Goal: Task Accomplishment & Management: Use online tool/utility

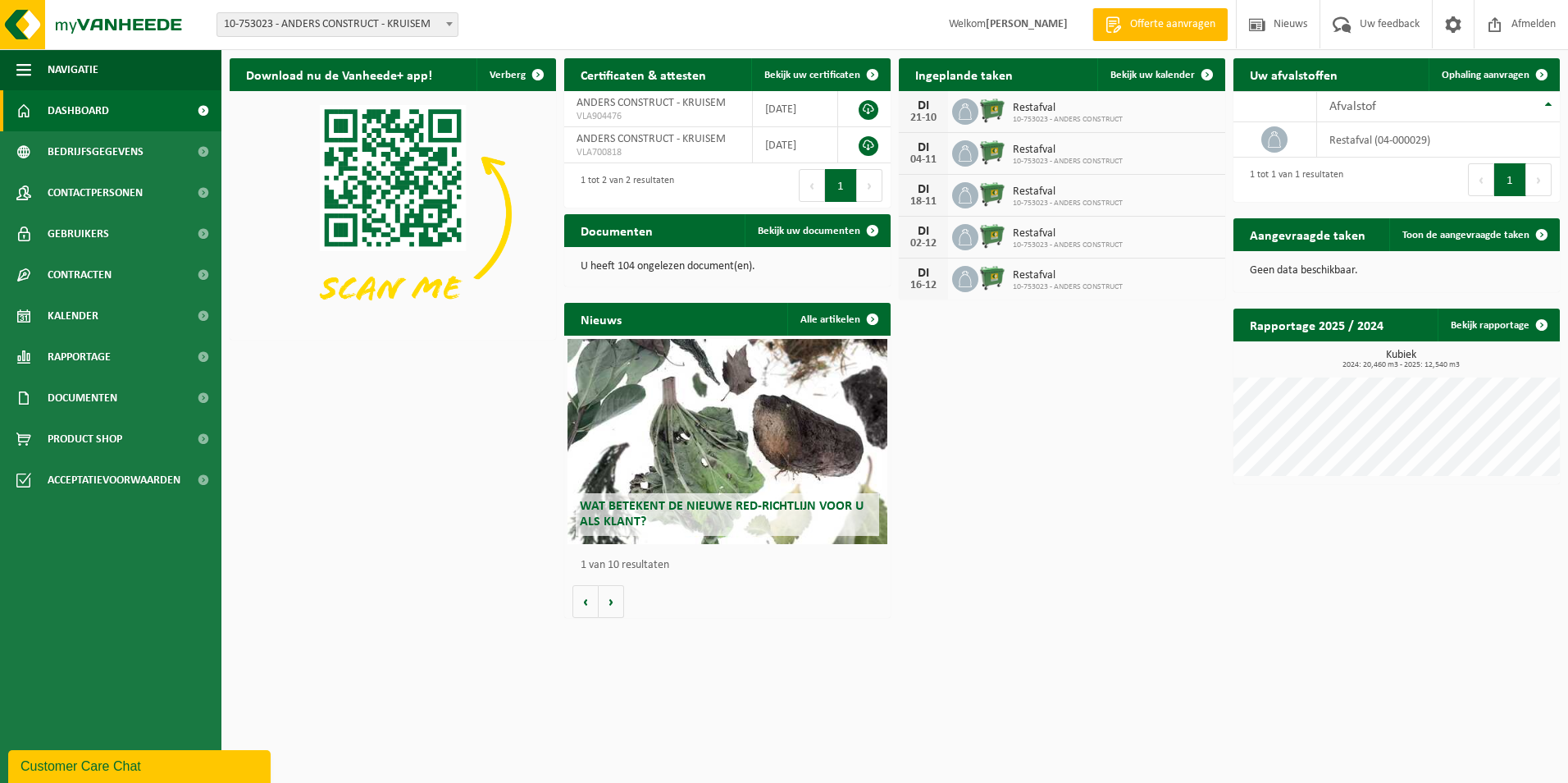
click at [986, 25] on strong "[PERSON_NAME]" at bounding box center [1027, 24] width 82 height 13
click at [83, 153] on span "Bedrijfsgegevens" at bounding box center [95, 152] width 96 height 41
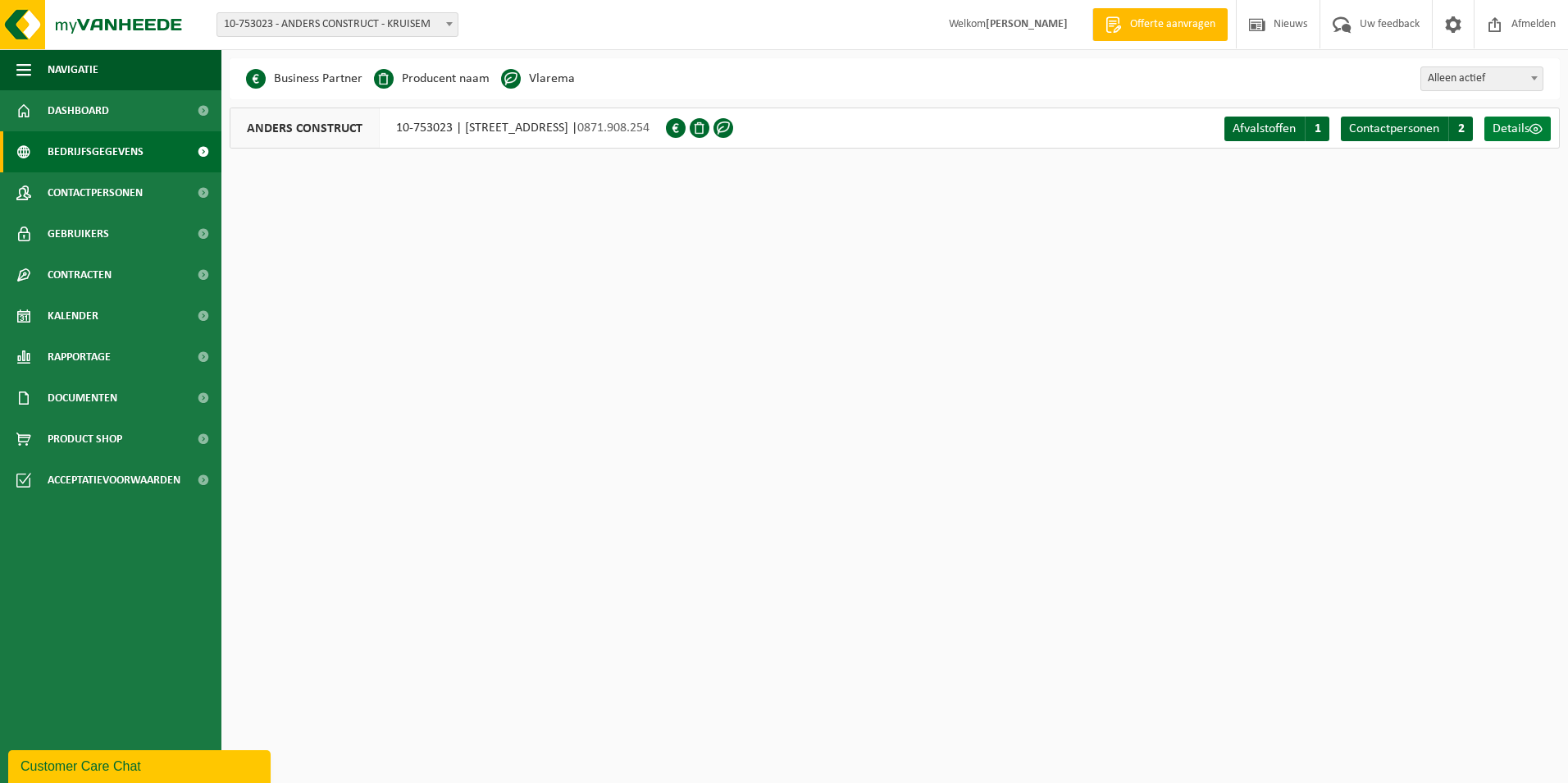
click at [1528, 127] on span "Details" at bounding box center [1511, 128] width 37 height 13
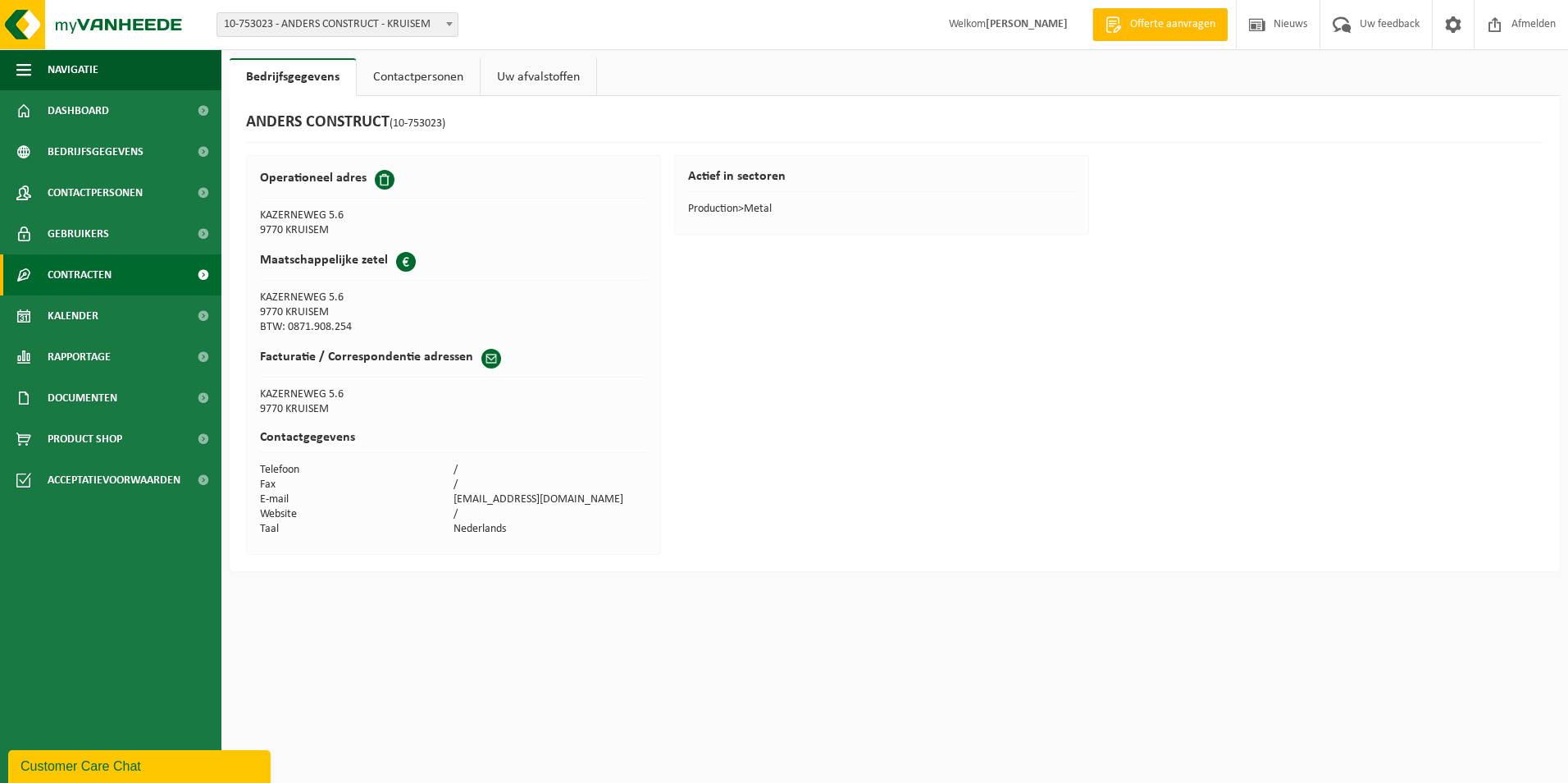
click at [89, 274] on span "Contracten" at bounding box center [79, 275] width 64 height 41
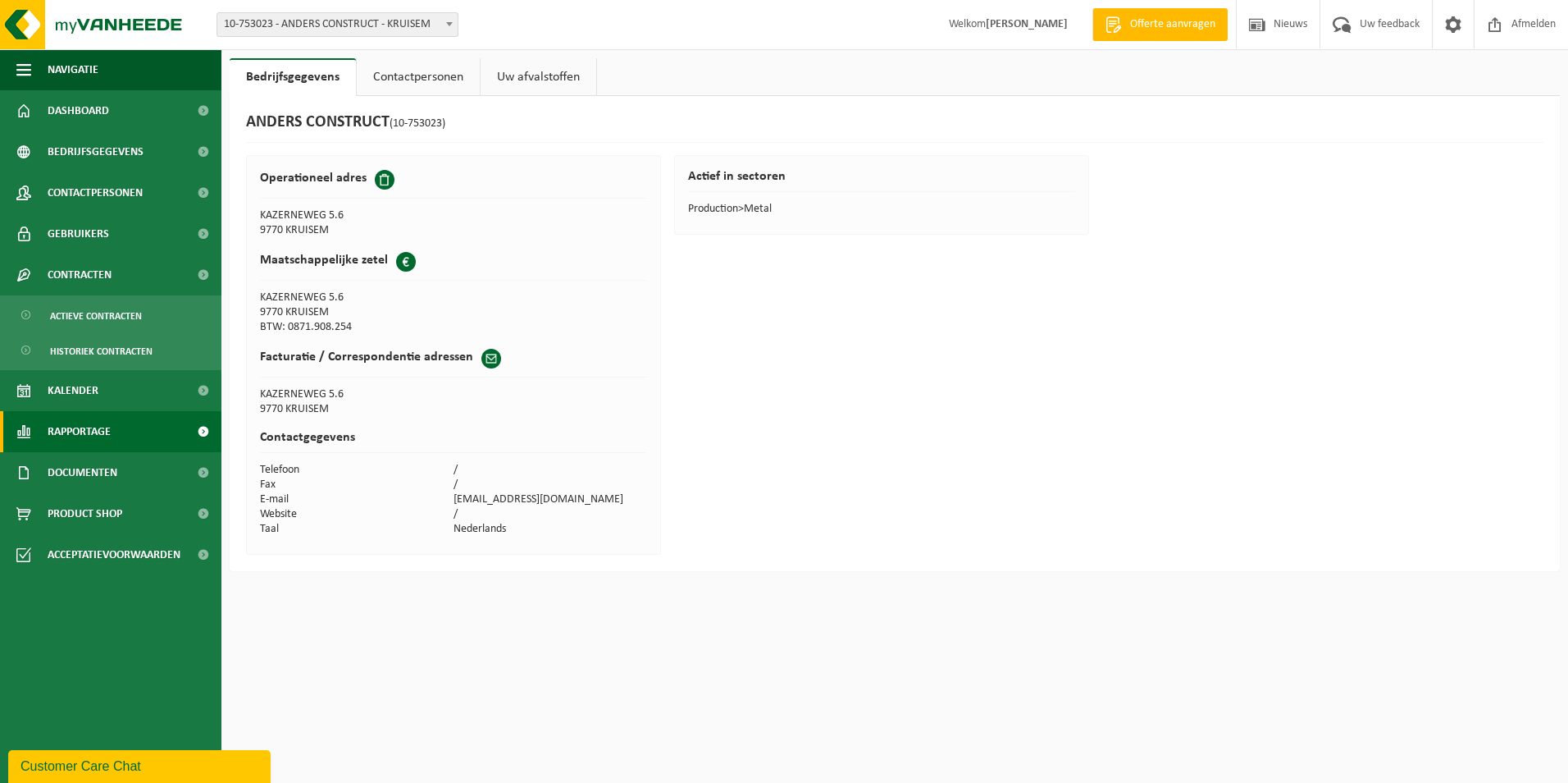
click at [88, 433] on span "Rapportage" at bounding box center [79, 432] width 63 height 41
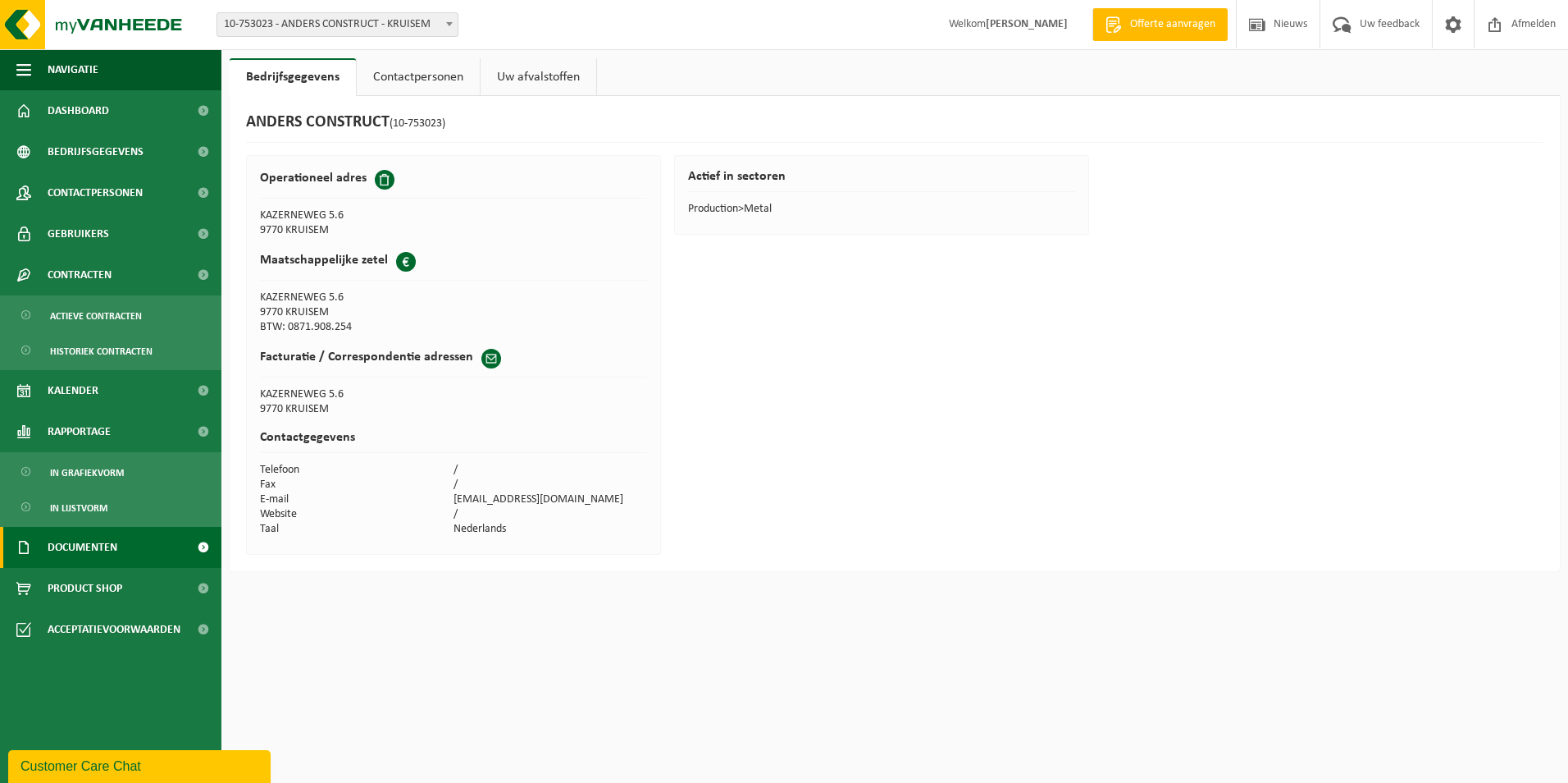
click at [105, 550] on span "Documenten" at bounding box center [82, 547] width 70 height 41
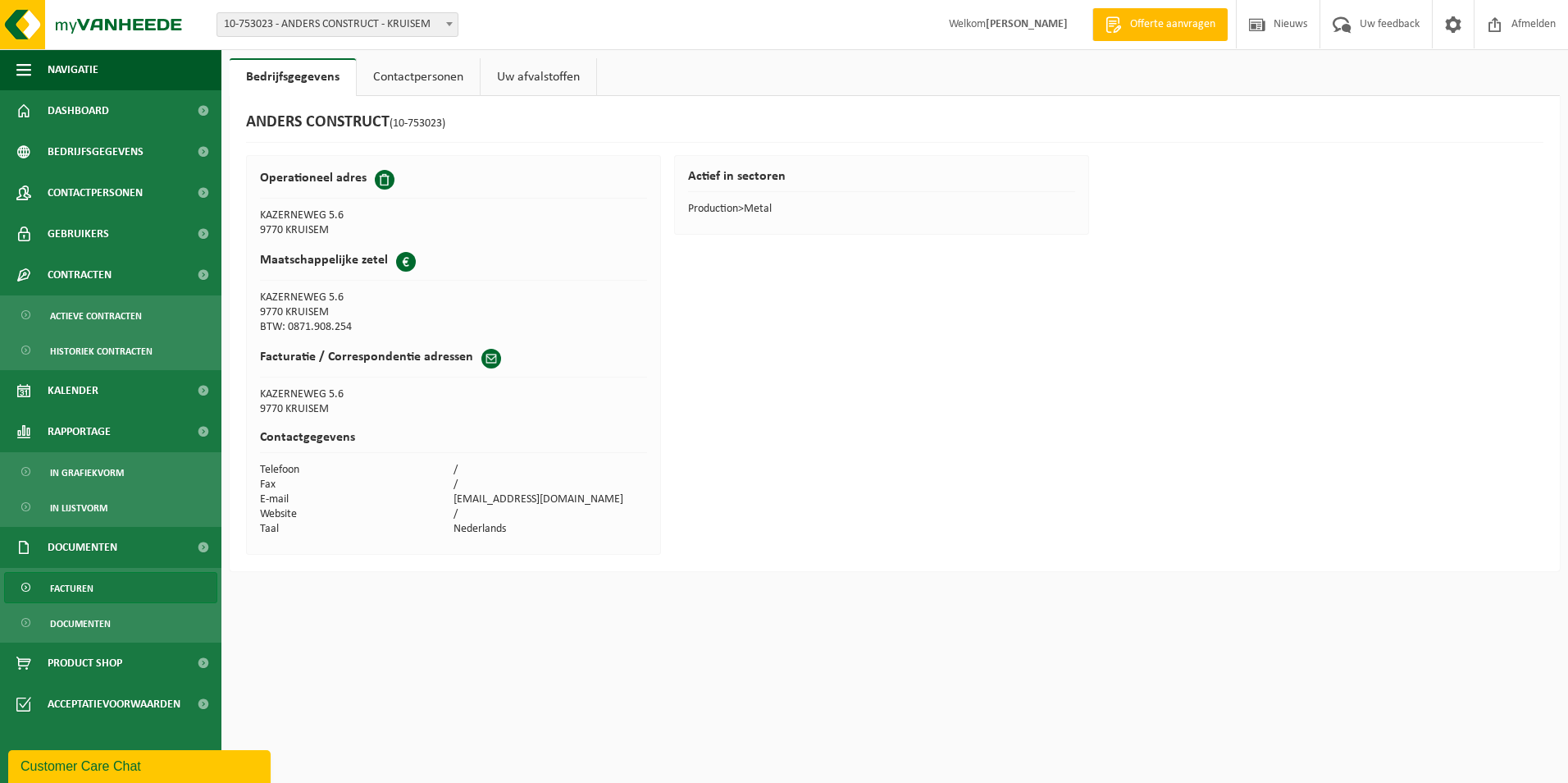
click at [85, 588] on span "Facturen" at bounding box center [71, 588] width 43 height 31
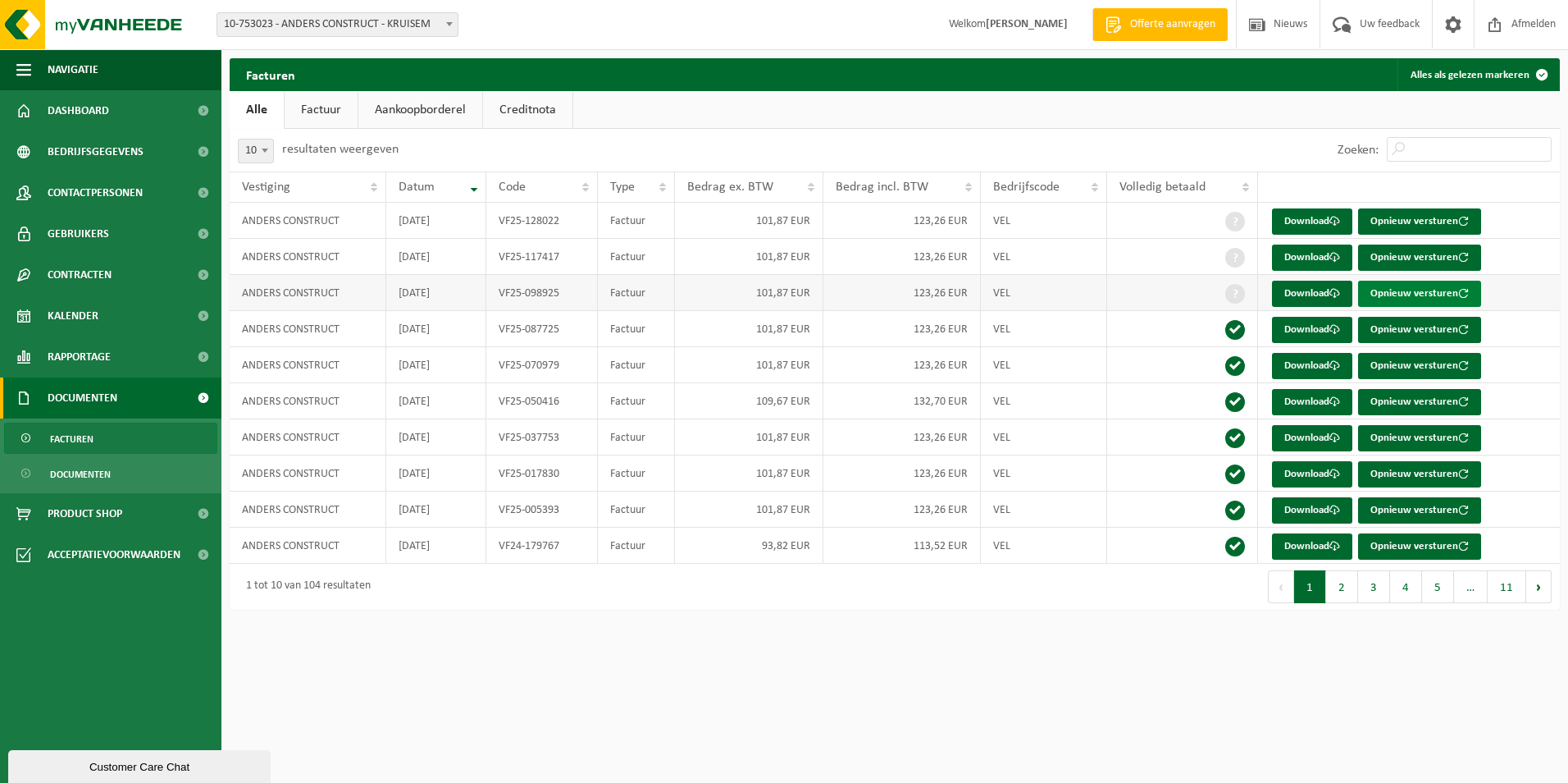
click at [1442, 293] on button "Opnieuw versturen" at bounding box center [1420, 294] width 123 height 26
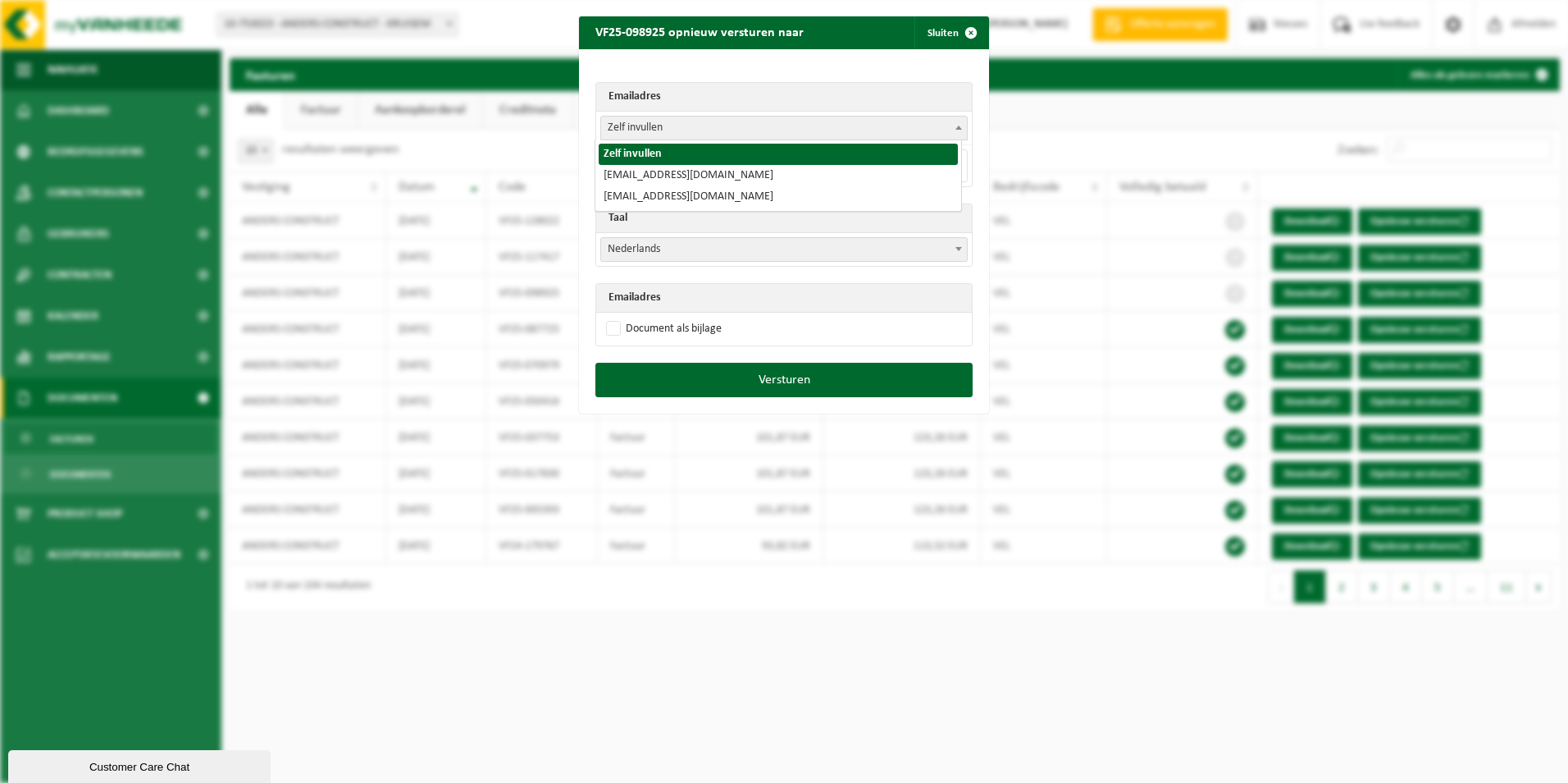
click at [668, 124] on span "Zelf invullen" at bounding box center [784, 127] width 365 height 23
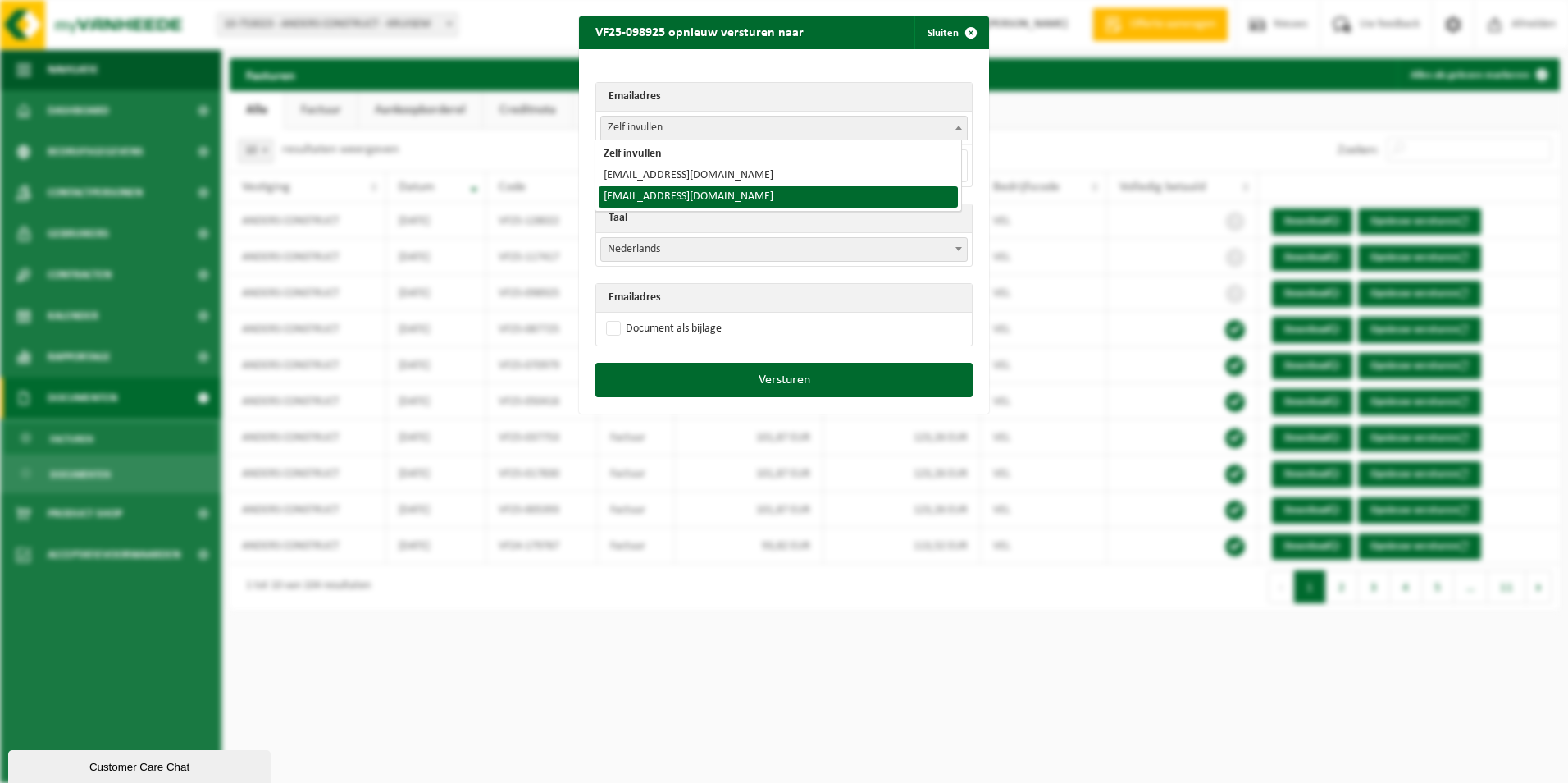
drag, startPoint x: 654, startPoint y: 192, endPoint x: 693, endPoint y: 232, distance: 55.9
select select "facturatie@andersconstruct.be"
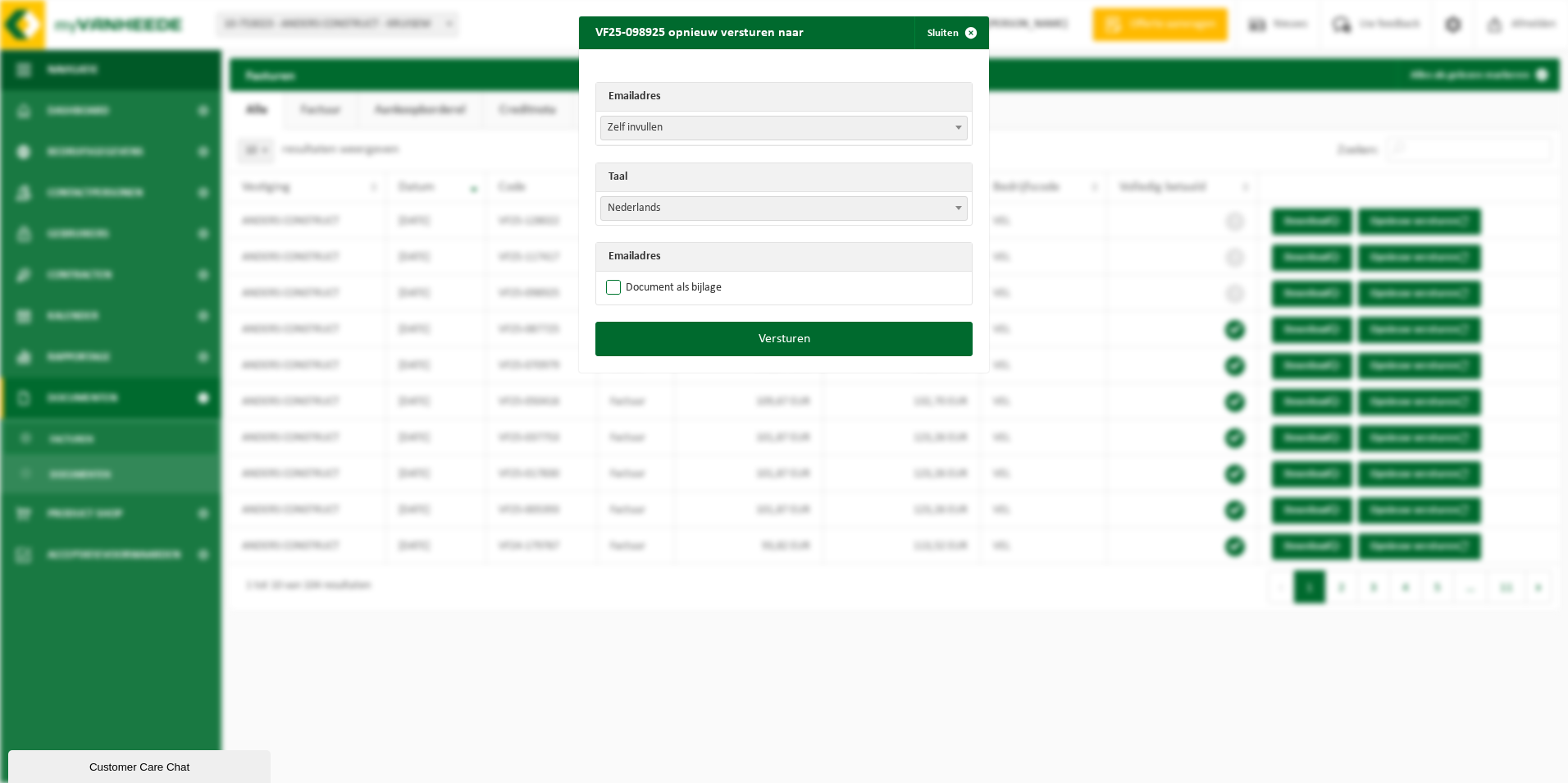
drag, startPoint x: 611, startPoint y: 288, endPoint x: 628, endPoint y: 293, distance: 17.7
click at [614, 288] on label "Document als bijlage" at bounding box center [662, 288] width 119 height 25
click at [614, 276] on input "Document als bijlage" at bounding box center [805, 275] width 410 height 1
checkbox input "true"
click at [772, 344] on button "Versturen" at bounding box center [784, 338] width 377 height 35
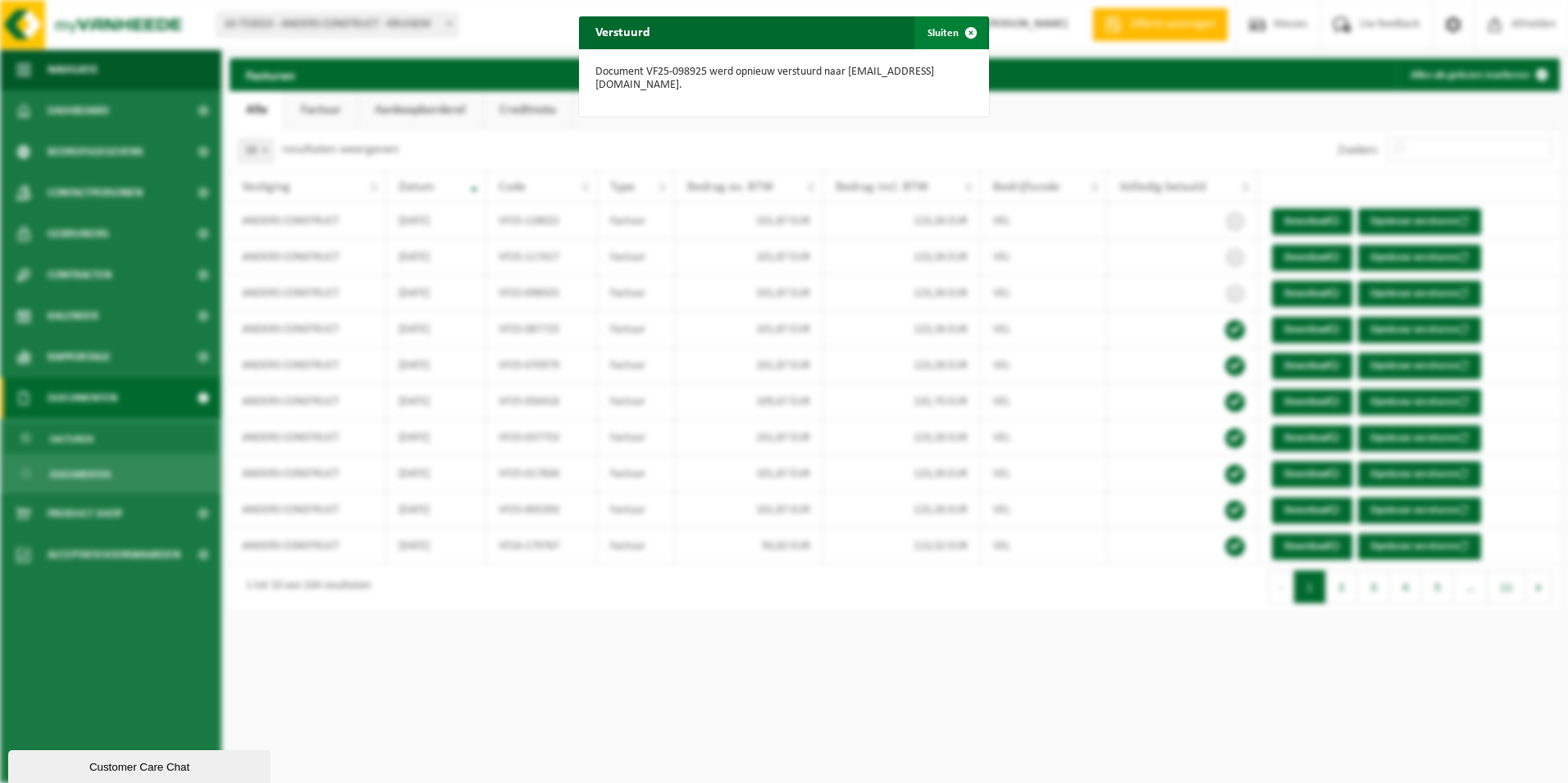
click at [963, 31] on span "button" at bounding box center [971, 32] width 33 height 33
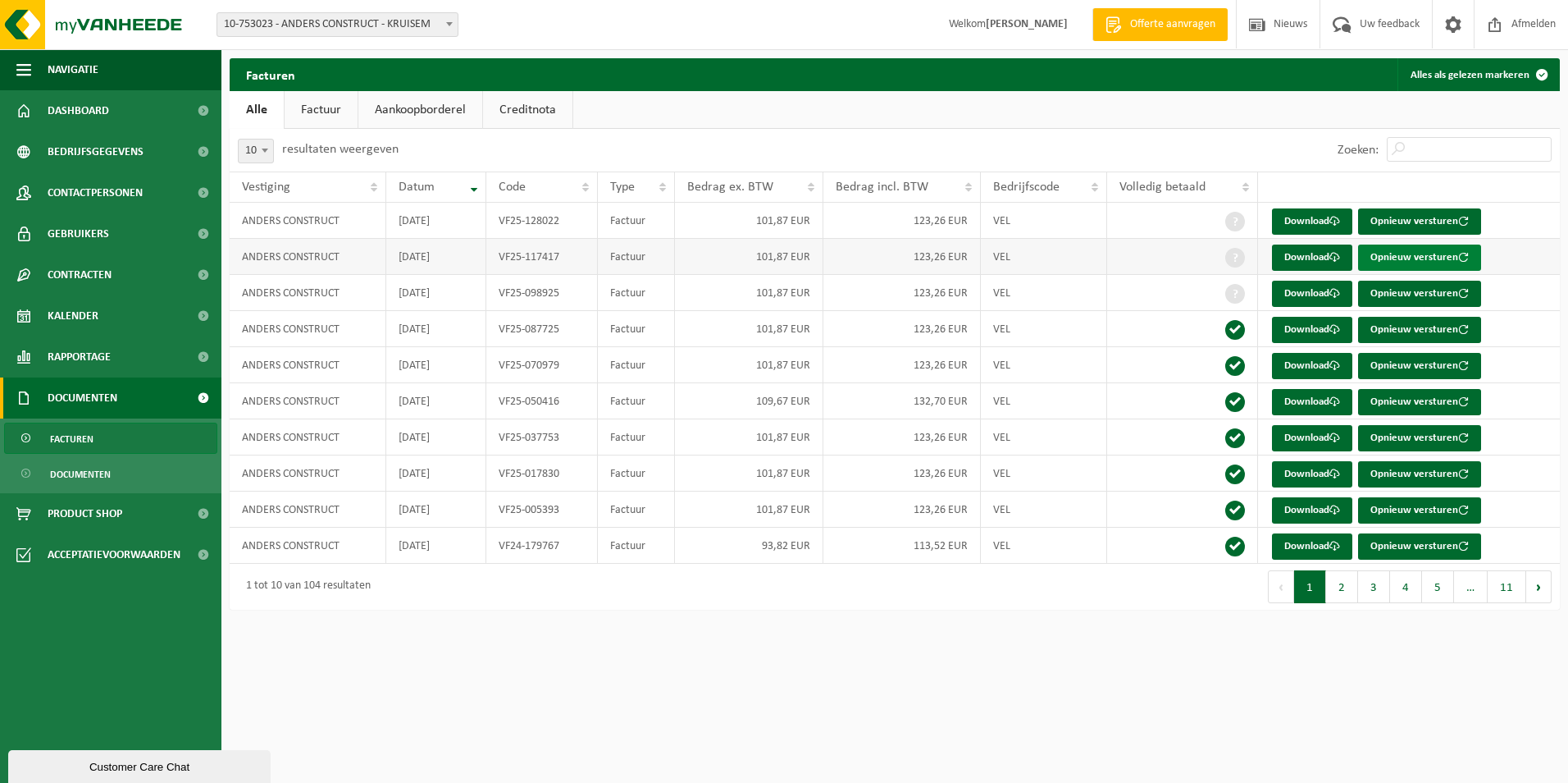
click at [1415, 258] on button "Opnieuw versturen" at bounding box center [1420, 257] width 123 height 26
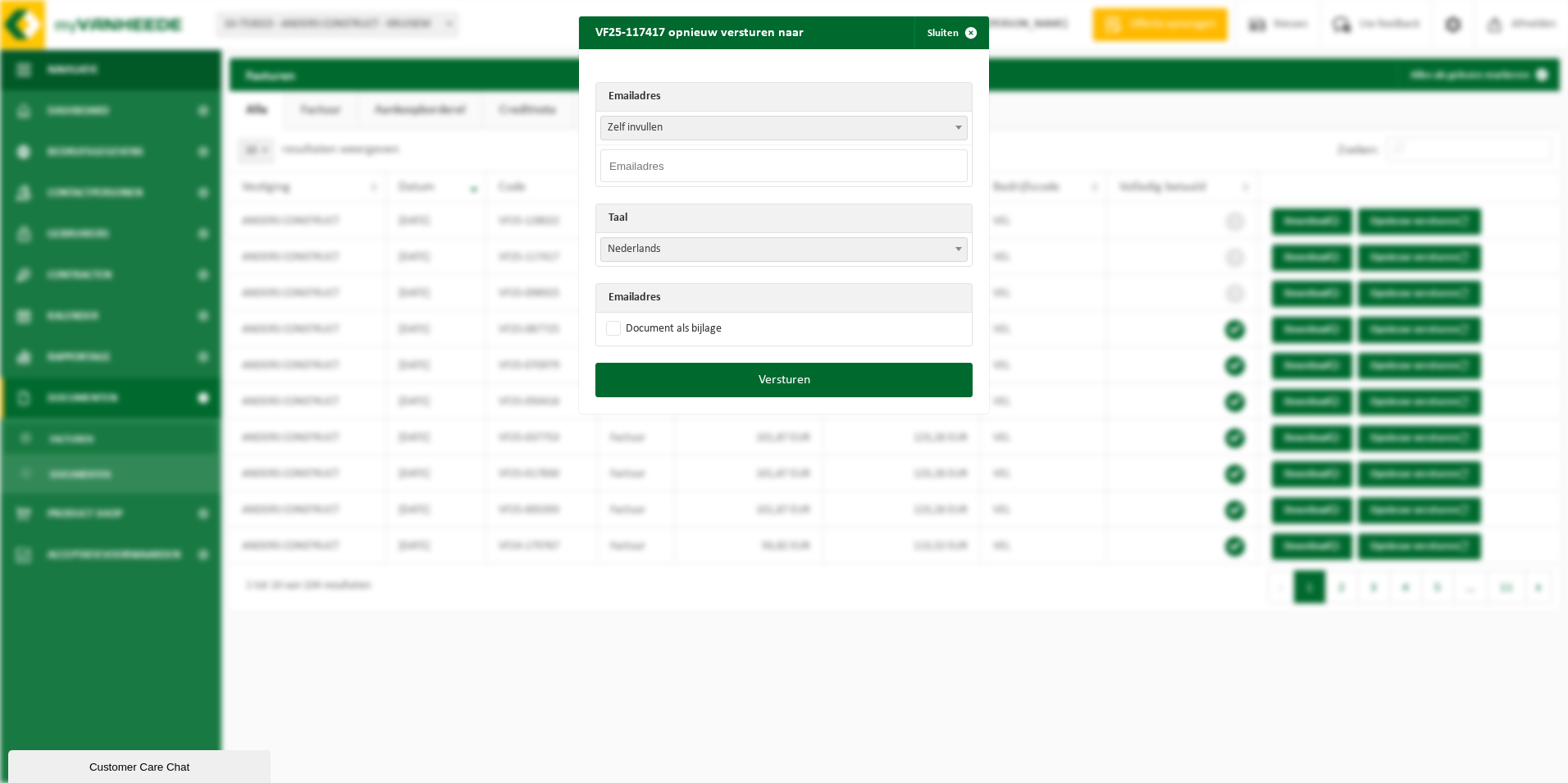
click at [645, 159] on input "email" at bounding box center [784, 165] width 367 height 33
type input "facturatie@andersconstruct.be"
click at [612, 326] on label "Document als bijlage" at bounding box center [662, 328] width 119 height 25
click at [612, 316] on input "Document als bijlage" at bounding box center [805, 316] width 410 height 1
checkbox input "true"
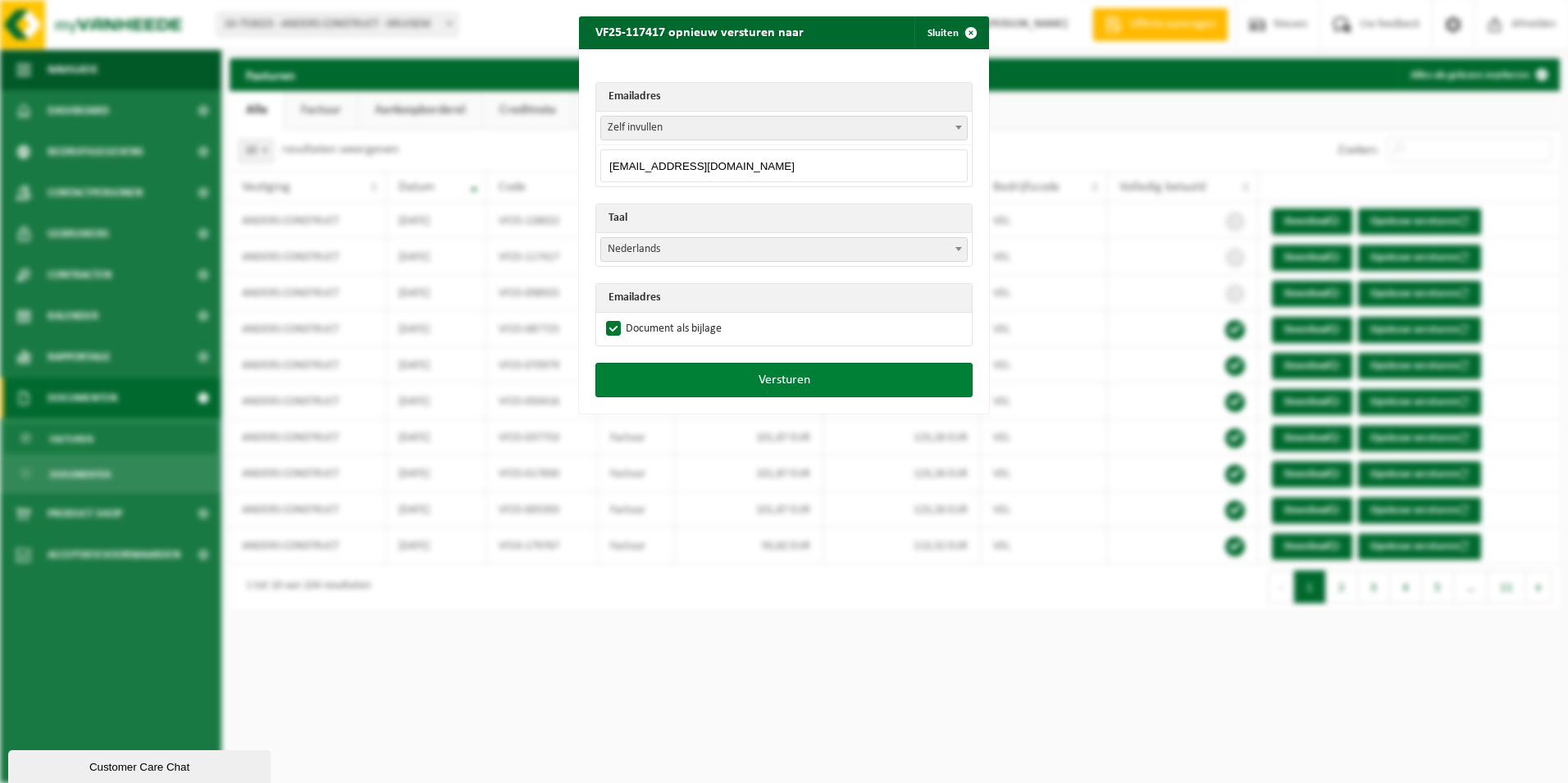
click at [754, 389] on button "Versturen" at bounding box center [784, 380] width 377 height 35
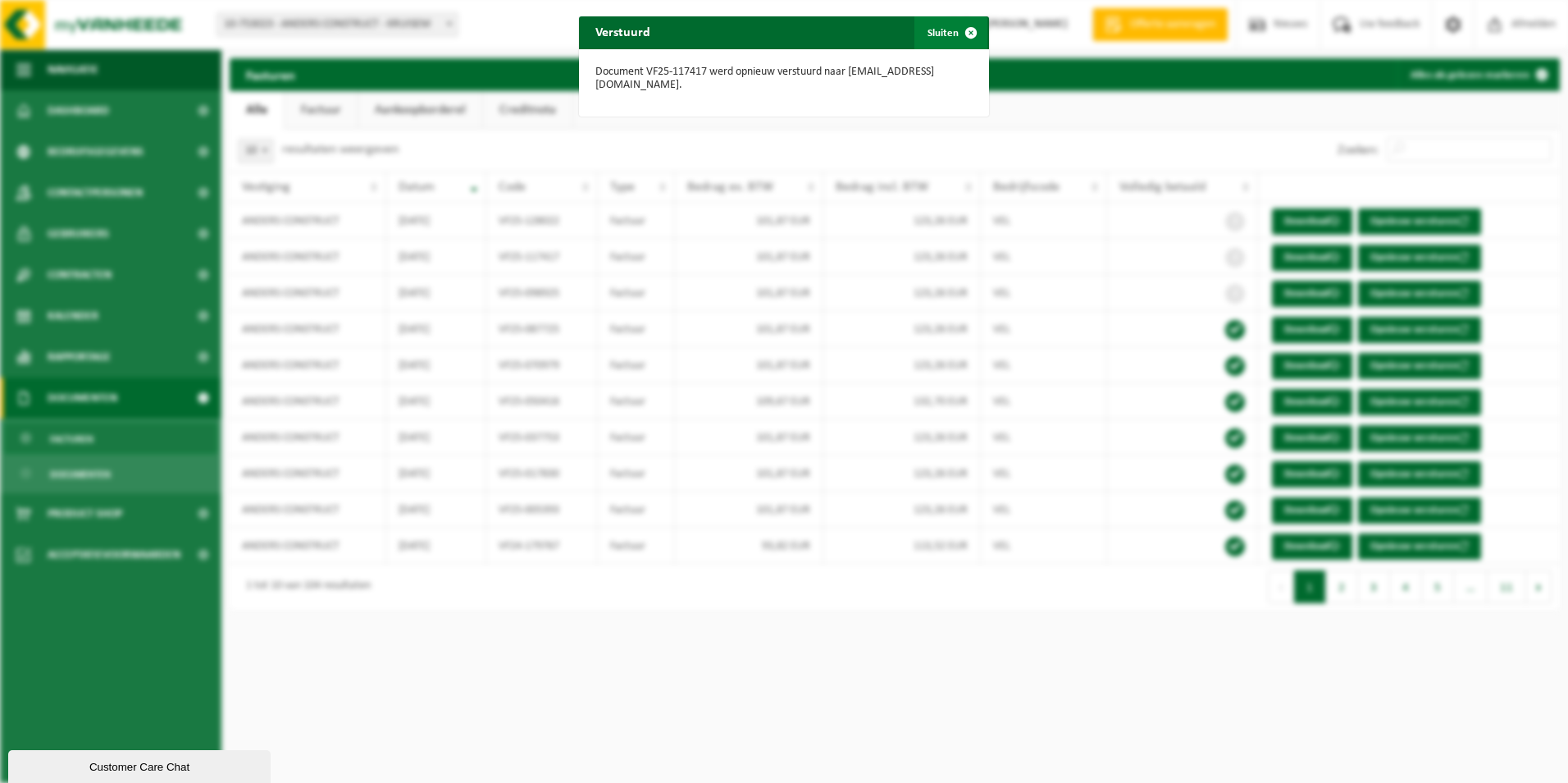
click at [968, 35] on span "button" at bounding box center [971, 32] width 33 height 33
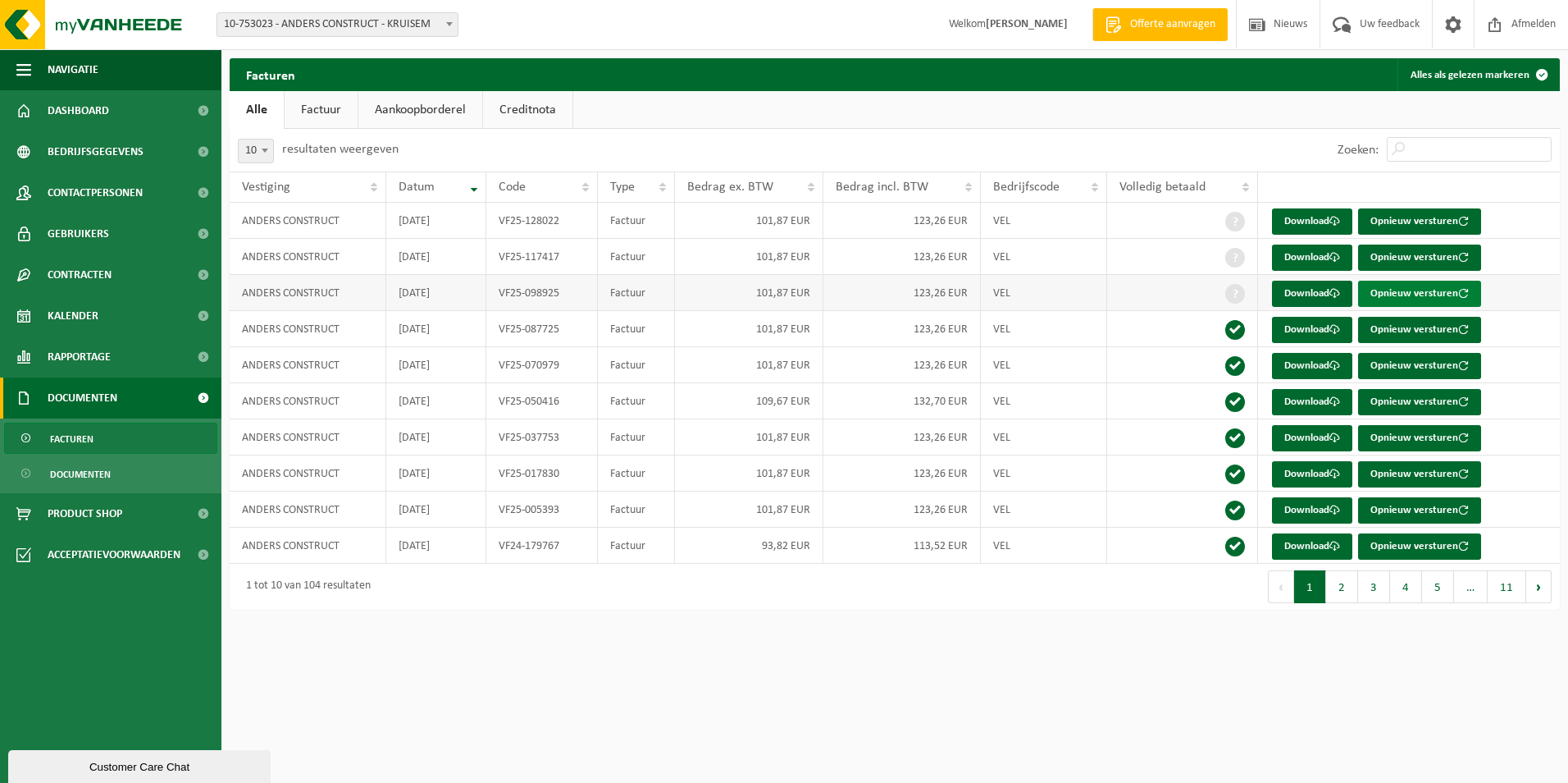
click at [1398, 292] on button "Opnieuw versturen" at bounding box center [1420, 294] width 123 height 26
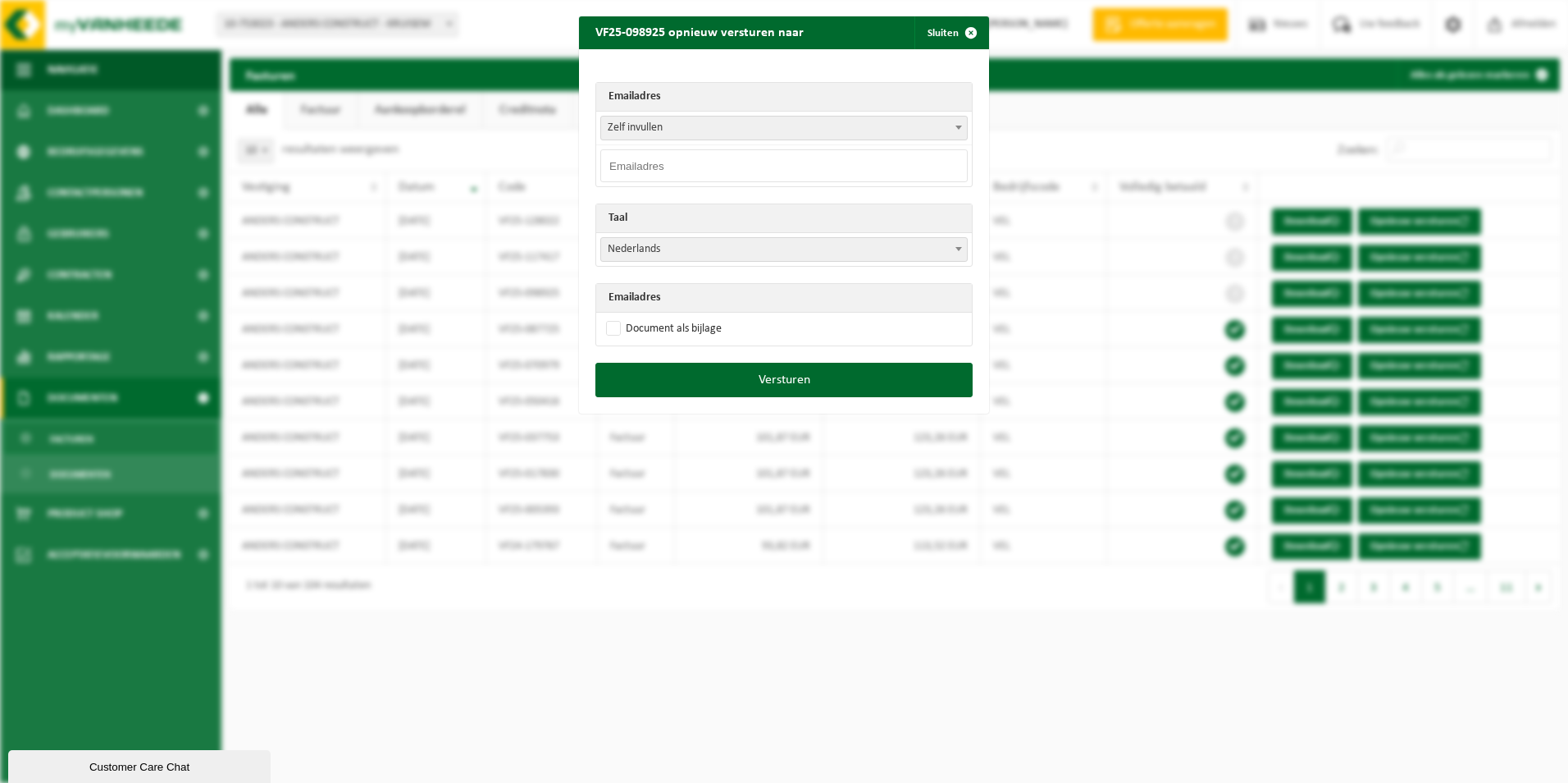
click at [700, 163] on input "email" at bounding box center [784, 165] width 367 height 33
type input "[EMAIL_ADDRESS][DOMAIN_NAME]"
click at [615, 324] on label "Document als bijlage" at bounding box center [662, 328] width 119 height 25
click at [615, 316] on input "Document als bijlage" at bounding box center [805, 316] width 410 height 1
checkbox input "true"
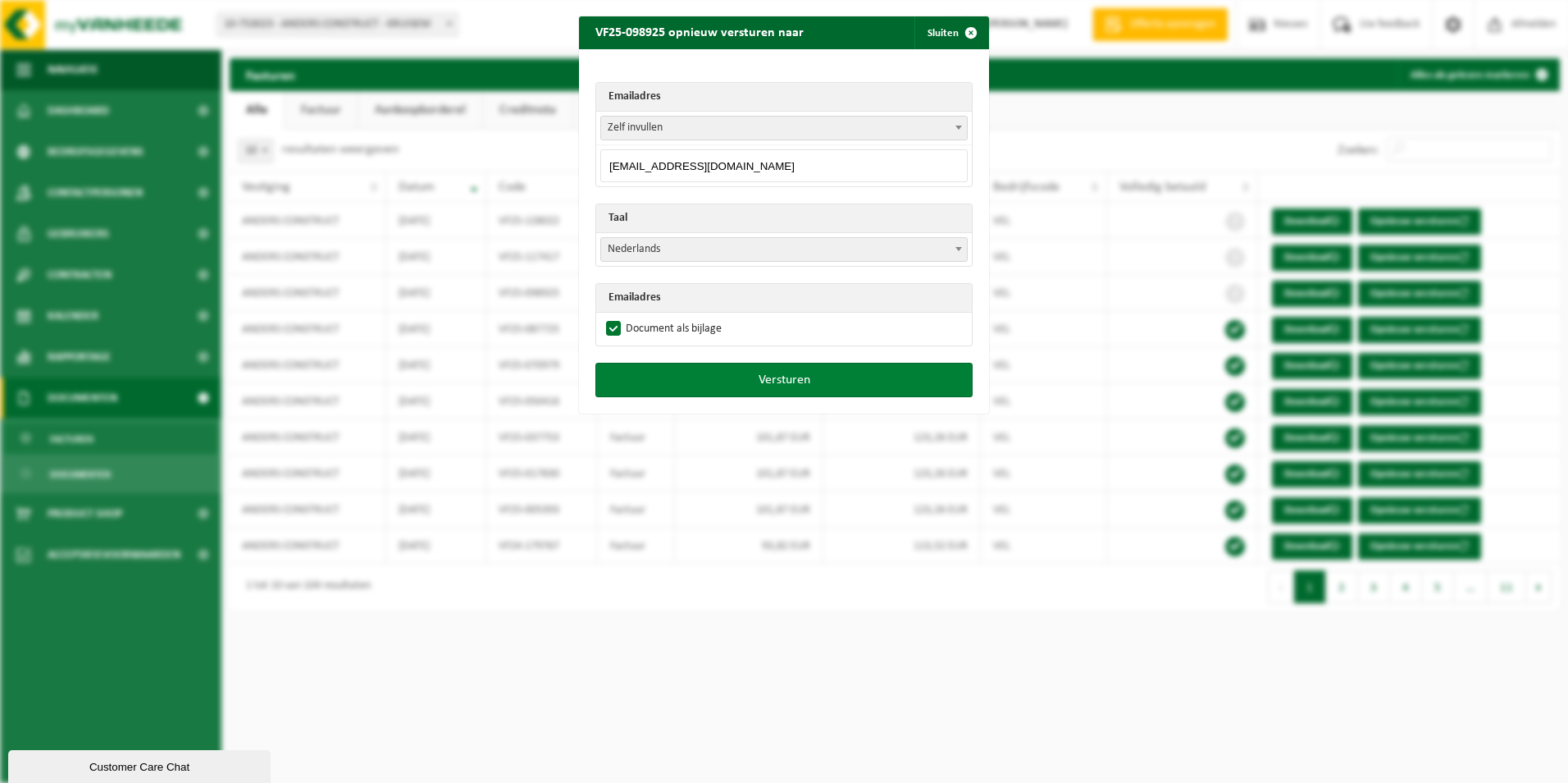
click at [767, 383] on button "Versturen" at bounding box center [784, 380] width 377 height 35
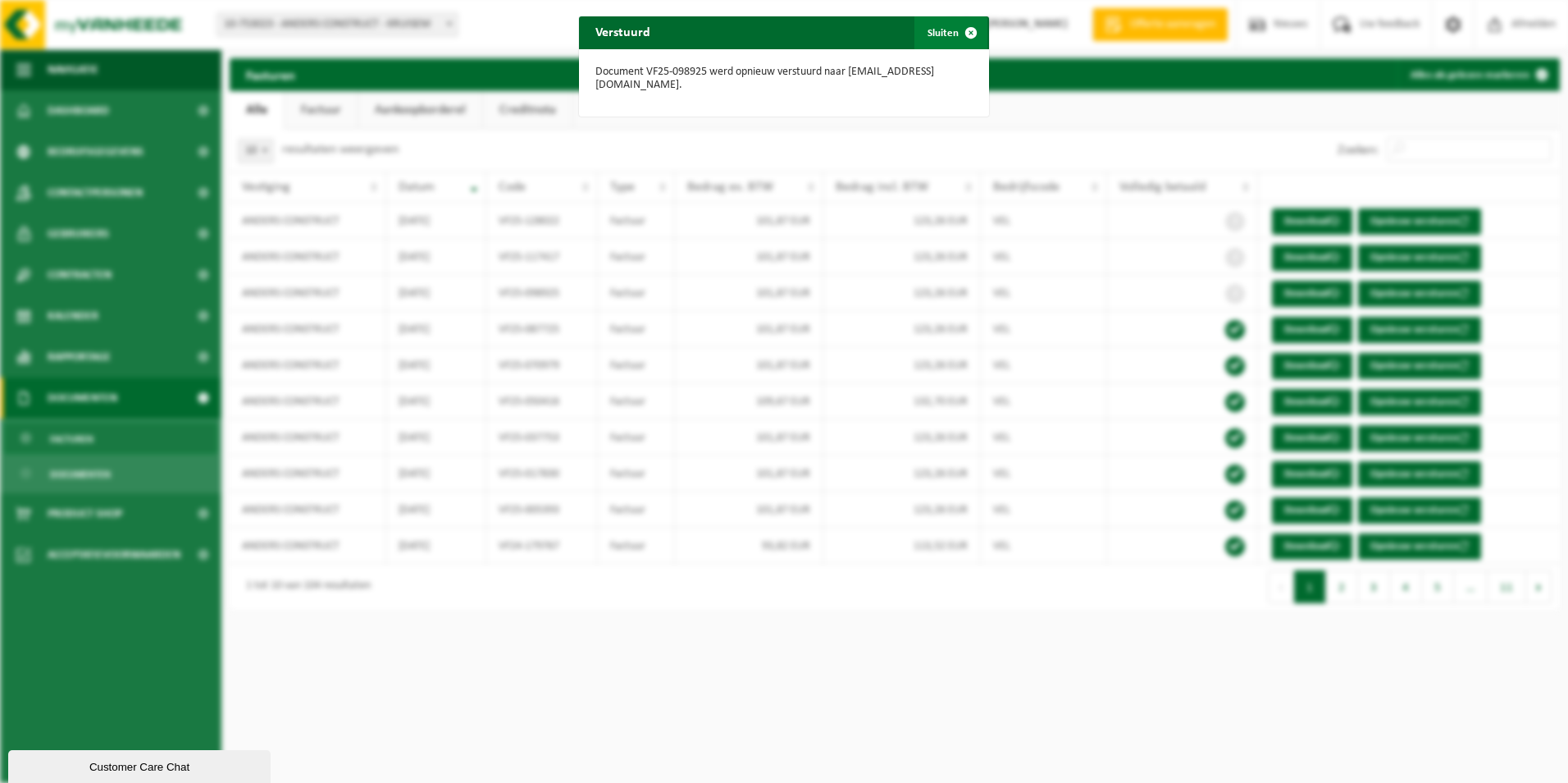
click at [961, 31] on span "button" at bounding box center [971, 32] width 33 height 33
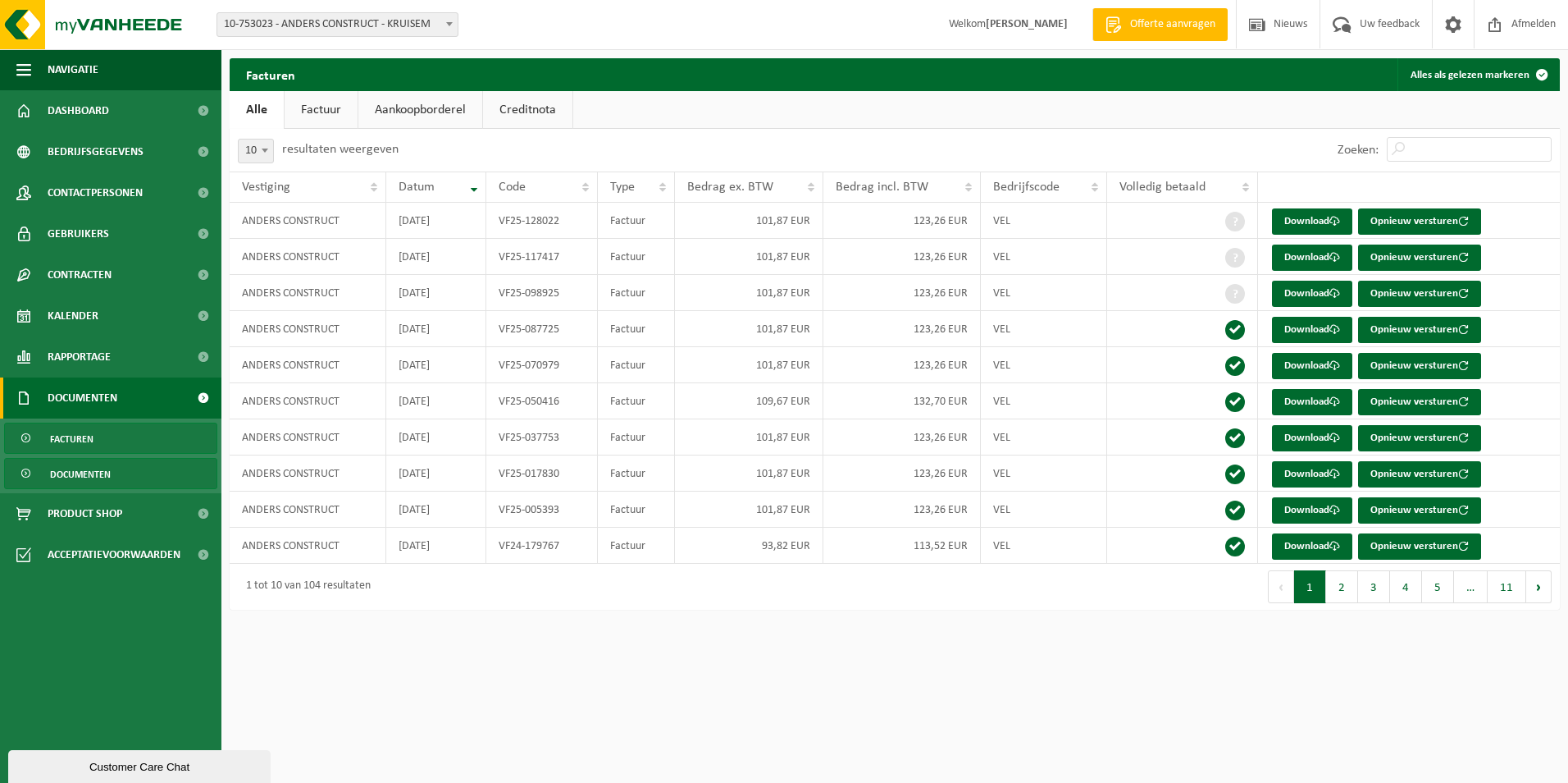
click at [92, 476] on span "Documenten" at bounding box center [81, 474] width 61 height 31
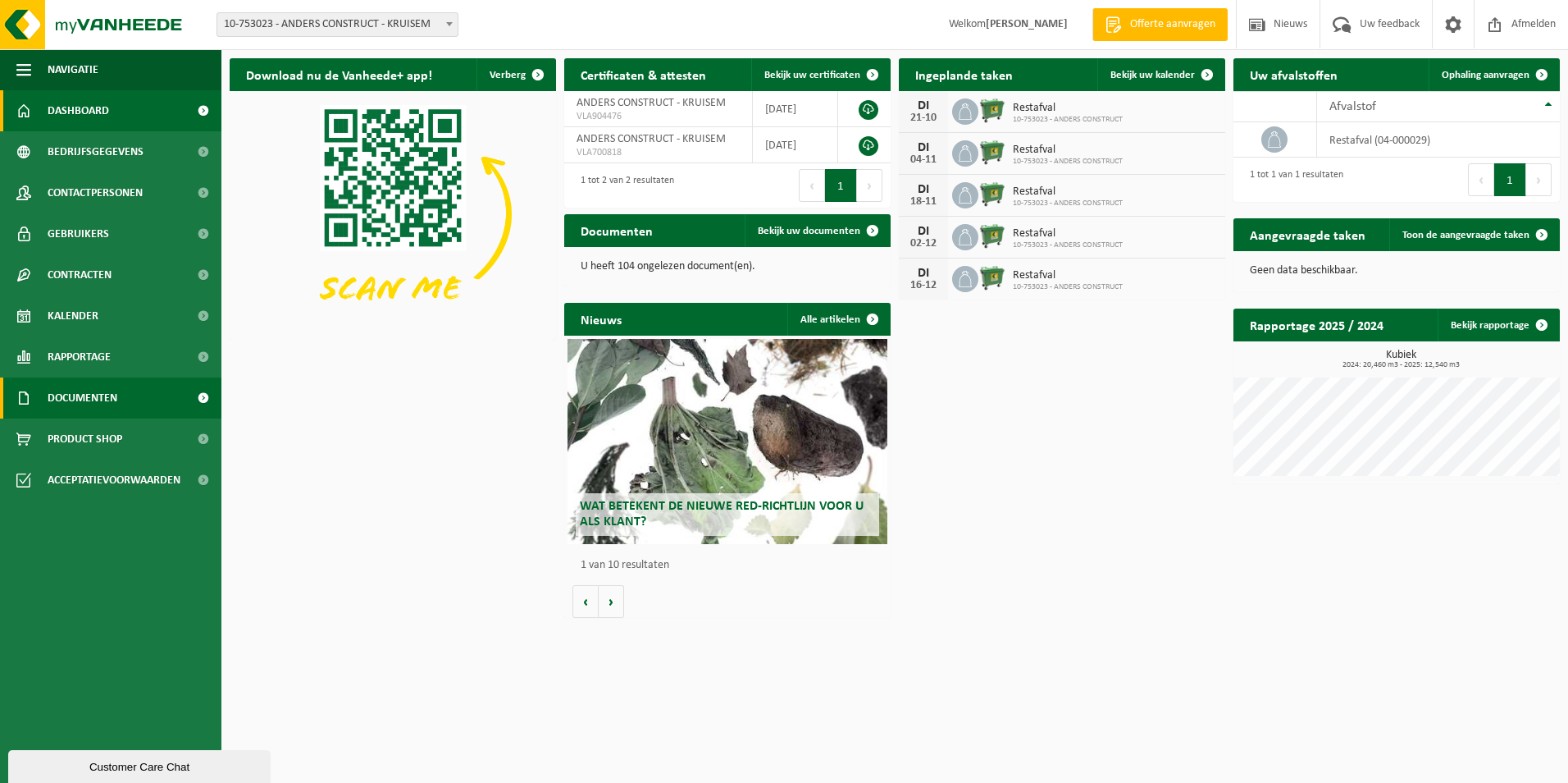
click at [69, 397] on span "Documenten" at bounding box center [82, 398] width 70 height 41
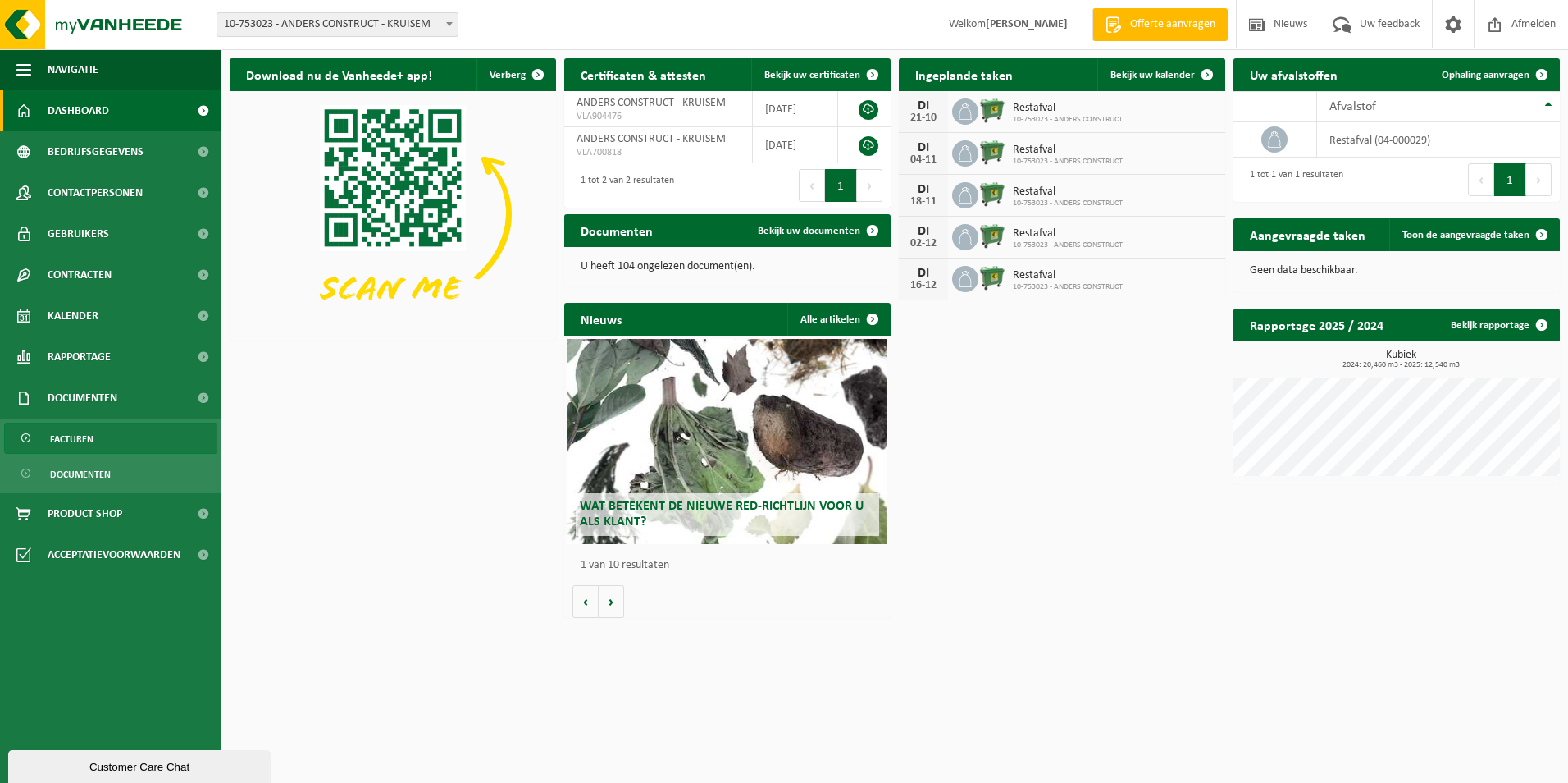
click at [58, 443] on span "Facturen" at bounding box center [71, 439] width 43 height 31
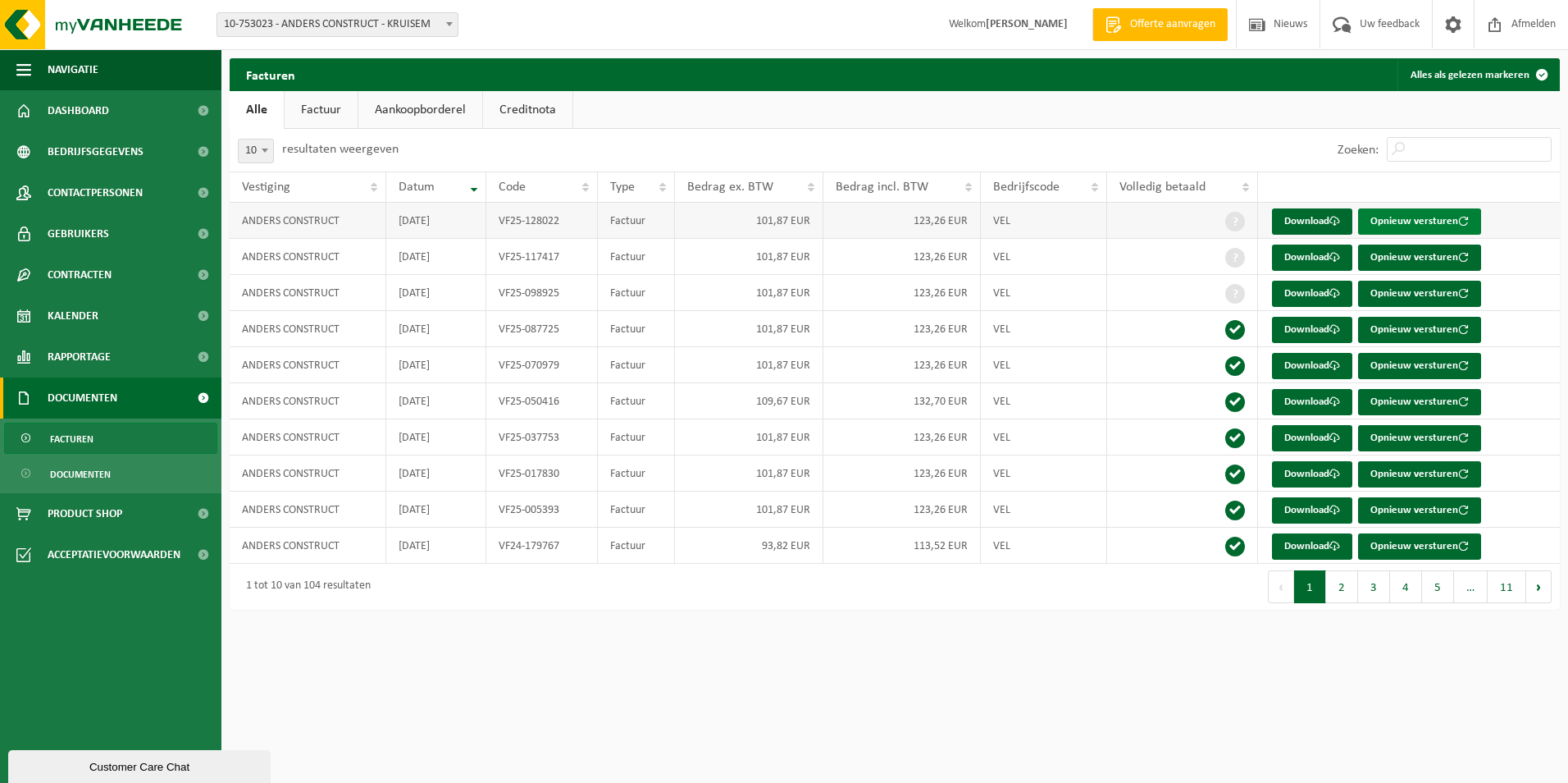
click at [1429, 223] on button "Opnieuw versturen" at bounding box center [1420, 221] width 123 height 26
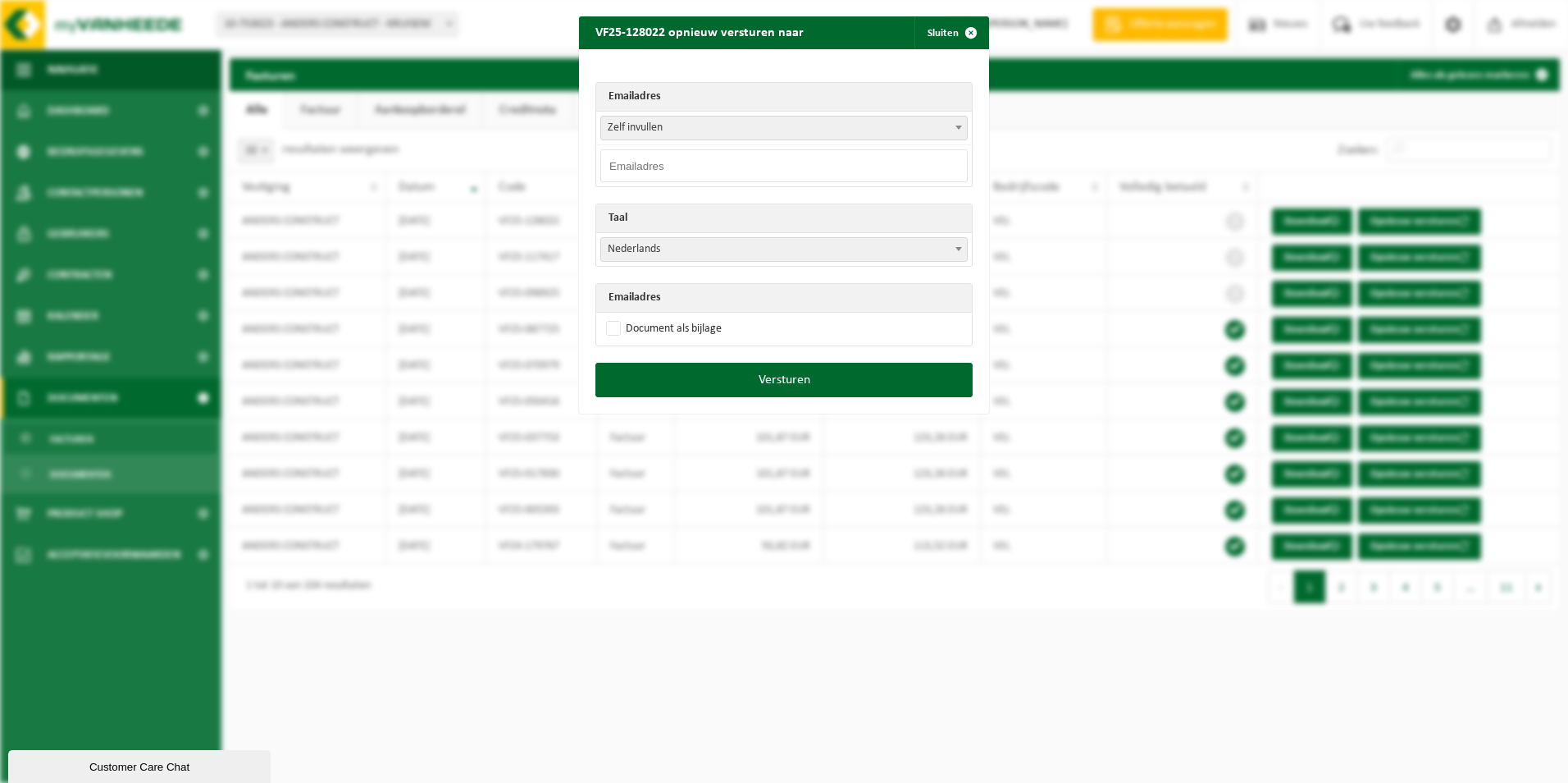
click at [667, 164] on input "email" at bounding box center [784, 165] width 367 height 33
type input "[EMAIL_ADDRESS][DOMAIN_NAME]"
click at [605, 320] on label "Document als bijlage" at bounding box center [662, 328] width 119 height 25
click at [605, 316] on input "Document als bijlage" at bounding box center [805, 316] width 410 height 1
checkbox input "true"
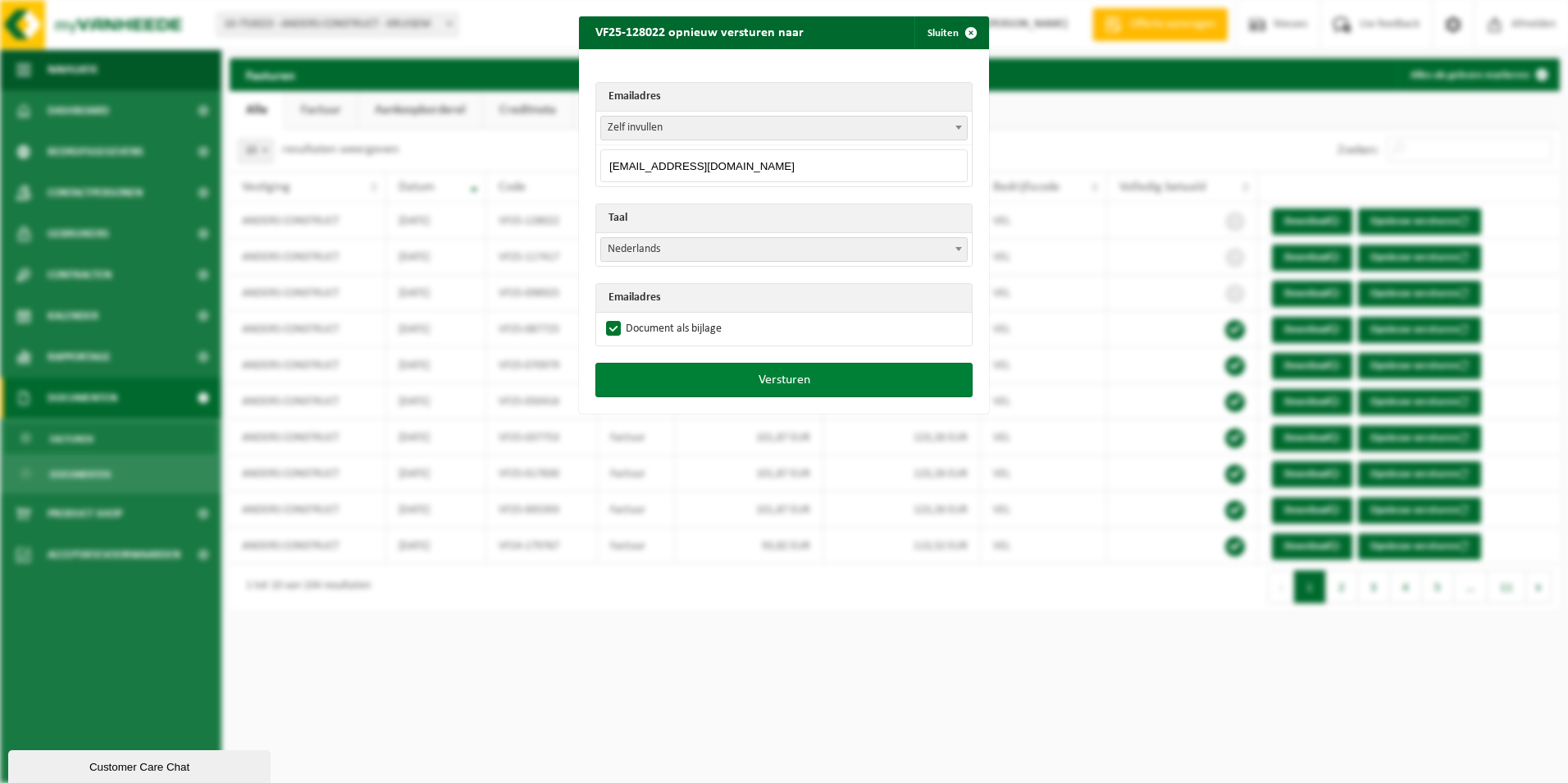
click at [744, 377] on button "Versturen" at bounding box center [784, 380] width 377 height 35
